Goal: Transaction & Acquisition: Purchase product/service

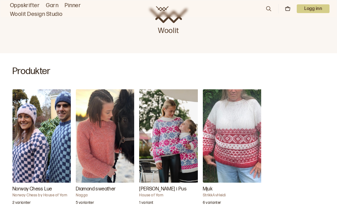
scroll to position [164, 0]
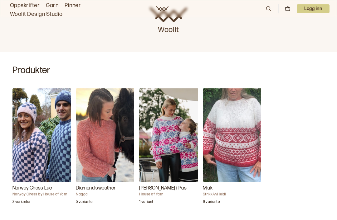
click at [257, 140] on img "Mjuk" at bounding box center [234, 136] width 62 height 94
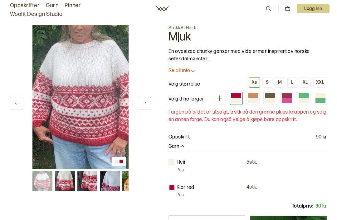
click at [269, 10] on icon at bounding box center [268, 8] width 7 height 7
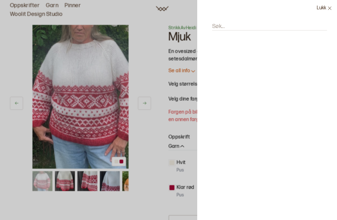
click at [223, 27] on label "Søk..." at bounding box center [218, 26] width 12 height 7
click at [223, 27] on input "Søk..." at bounding box center [269, 27] width 115 height 8
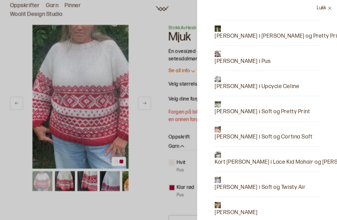
scroll to position [169, 0]
type input "Carly"
click at [248, 60] on p "[PERSON_NAME] i Pus" at bounding box center [242, 61] width 56 height 9
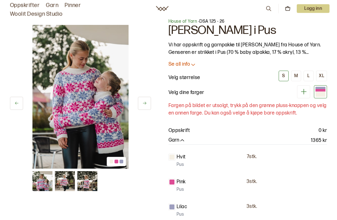
scroll to position [10, 0]
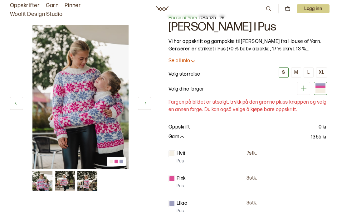
click at [296, 74] on div "M" at bounding box center [296, 73] width 4 height 6
click at [310, 72] on button "L" at bounding box center [308, 72] width 10 height 11
click at [272, 86] on div "Velg dine farger" at bounding box center [247, 88] width 158 height 13
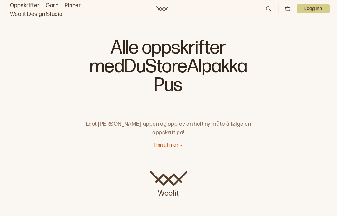
click at [23, 4] on link "Oppskrifter" at bounding box center [25, 5] width 30 height 9
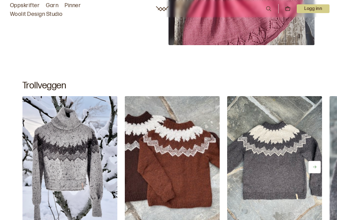
scroll to position [3022, 0]
